Goal: Task Accomplishment & Management: Complete application form

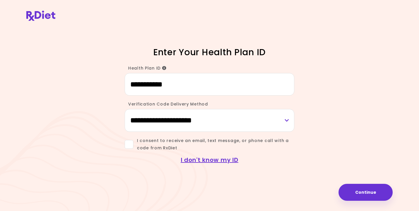
type input "**********"
click at [131, 143] on span at bounding box center [129, 144] width 9 height 9
click at [372, 188] on button "Continue" at bounding box center [366, 192] width 54 height 17
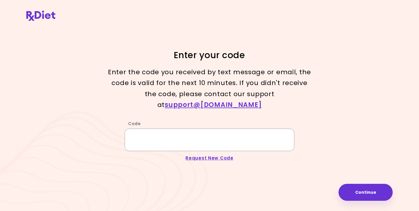
click at [190, 137] on input "Code" at bounding box center [210, 140] width 170 height 23
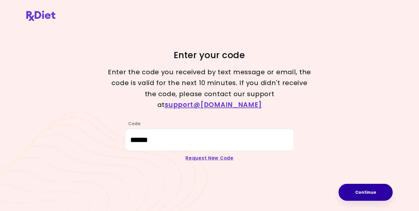
click at [364, 191] on button "Continue" at bounding box center [366, 192] width 54 height 17
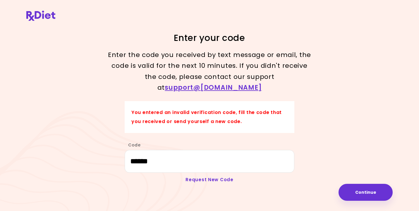
click at [218, 177] on link "Request New Code" at bounding box center [210, 180] width 48 height 6
type input "**********"
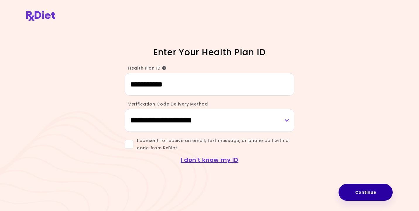
click at [365, 190] on button "Continue" at bounding box center [366, 192] width 54 height 17
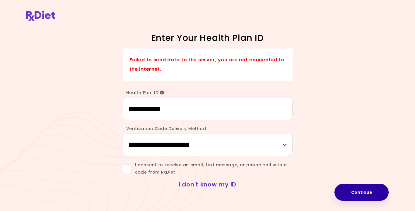
click at [360, 193] on button "Continue" at bounding box center [361, 192] width 54 height 17
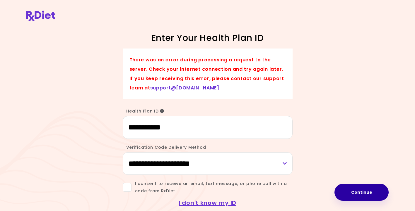
click at [374, 191] on button "Continue" at bounding box center [361, 192] width 54 height 17
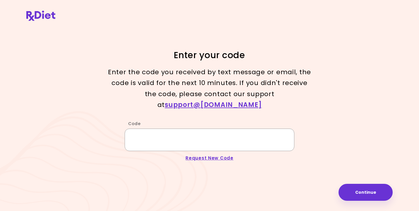
click at [158, 129] on input "Code" at bounding box center [210, 140] width 170 height 23
